Goal: Find specific page/section: Find specific page/section

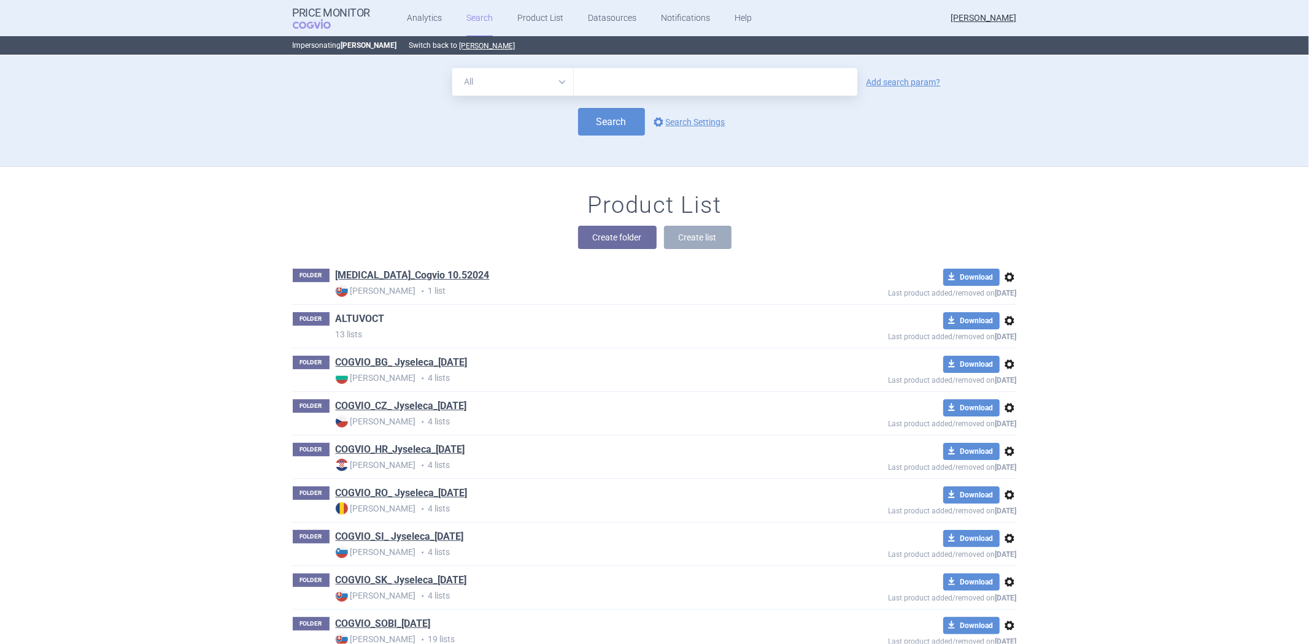
click at [355, 313] on link "ALTUVOCT" at bounding box center [360, 319] width 49 height 14
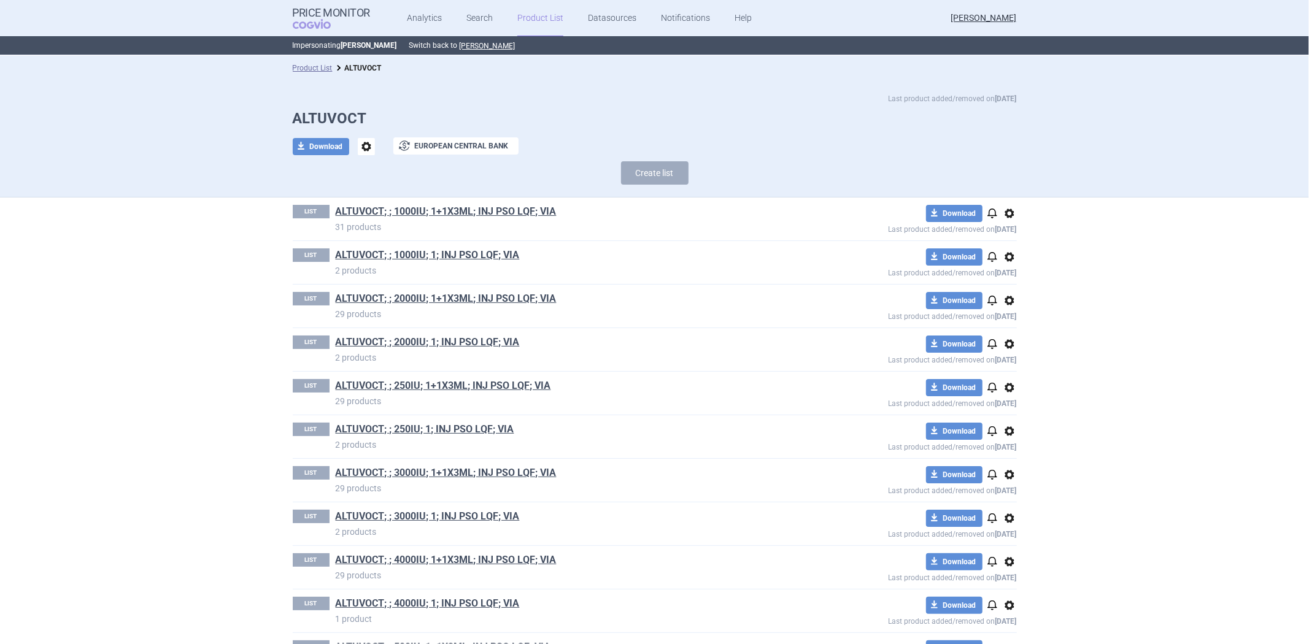
click at [412, 198] on div "LIST ALTUVOCT; ; 1000IU; 1+1X3ML; INJ PSO LQF; VIA 31 products download Downloa…" at bounding box center [655, 219] width 724 height 43
click at [425, 185] on div "Create list" at bounding box center [655, 175] width 724 height 29
click at [399, 178] on div "Create list" at bounding box center [655, 175] width 724 height 29
click at [314, 64] on link "Product List" at bounding box center [313, 68] width 40 height 9
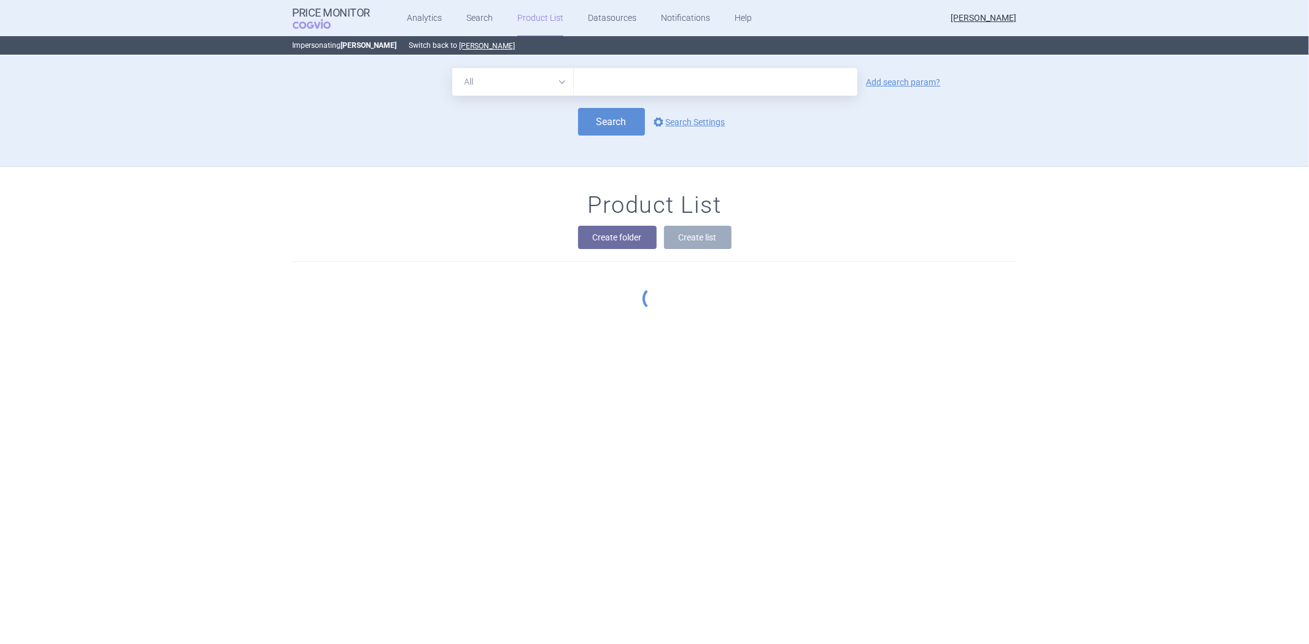
scroll to position [111, 0]
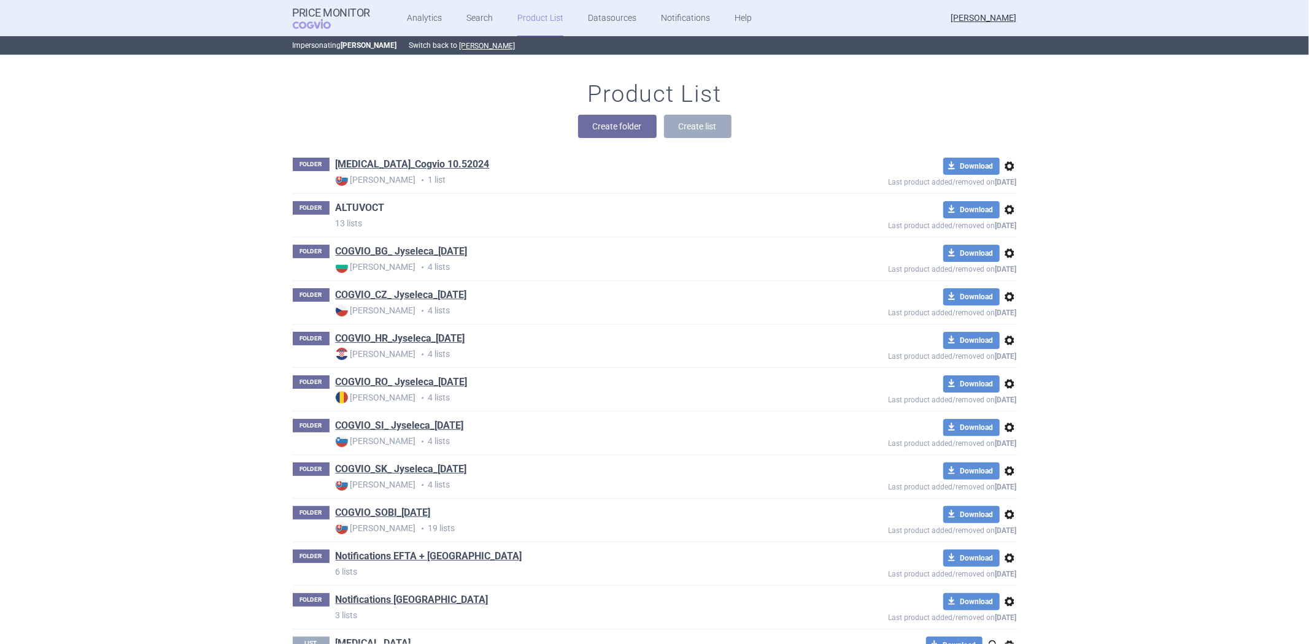
click at [352, 211] on link "ALTUVOCT" at bounding box center [360, 208] width 49 height 14
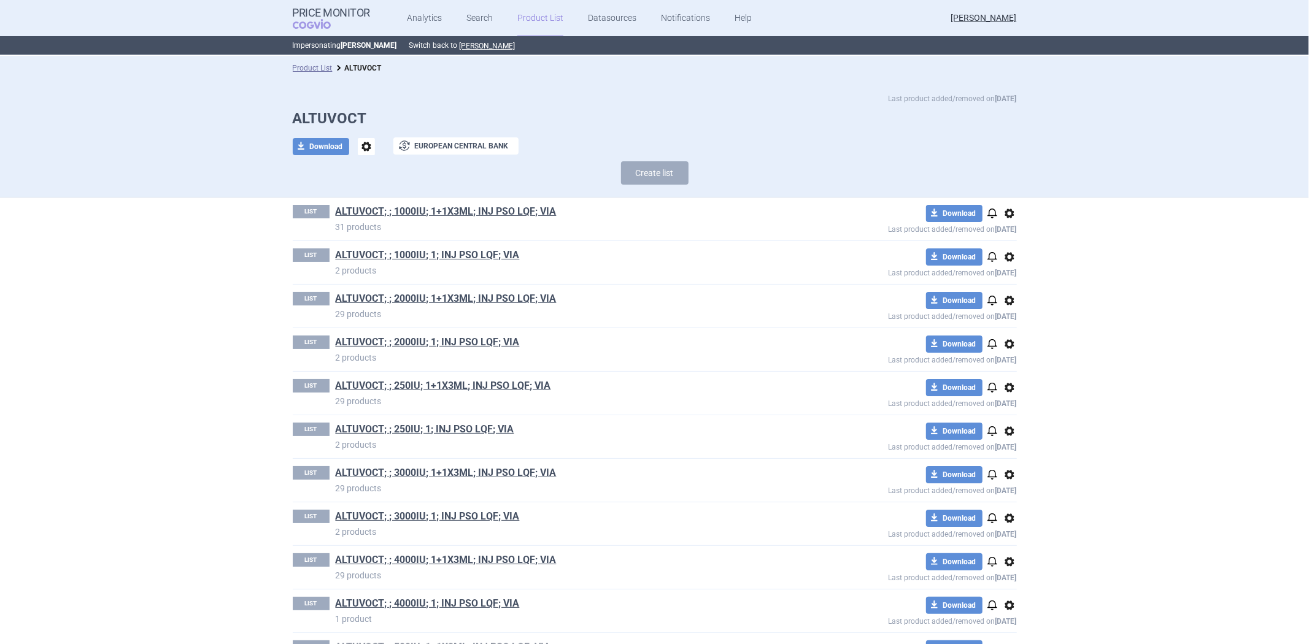
click at [336, 110] on h1 "ALTUVOCT" at bounding box center [655, 119] width 724 height 18
click at [335, 110] on h1 "ALTUVOCT" at bounding box center [655, 119] width 724 height 18
copy h1 "ALTUVOCT"
